Goal: Information Seeking & Learning: Find specific fact

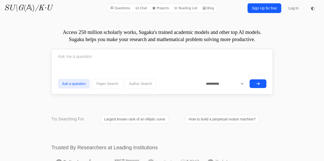
click at [140, 83] on button "Author Search" at bounding box center [141, 84] width 32 height 10
click at [78, 60] on input "text" at bounding box center [162, 56] width 208 height 13
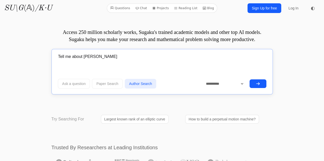
type input "Tell me about Edward Aboufadel"
click at [249, 80] on button "submit" at bounding box center [257, 84] width 17 height 9
click at [137, 84] on button "Author Search" at bounding box center [141, 84] width 32 height 10
drag, startPoint x: 84, startPoint y: 55, endPoint x: 39, endPoint y: 57, distance: 44.6
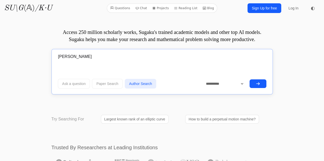
type input "[PERSON_NAME]"
click at [249, 80] on button "submit" at bounding box center [257, 84] width 17 height 9
